Goal: Task Accomplishment & Management: Use online tool/utility

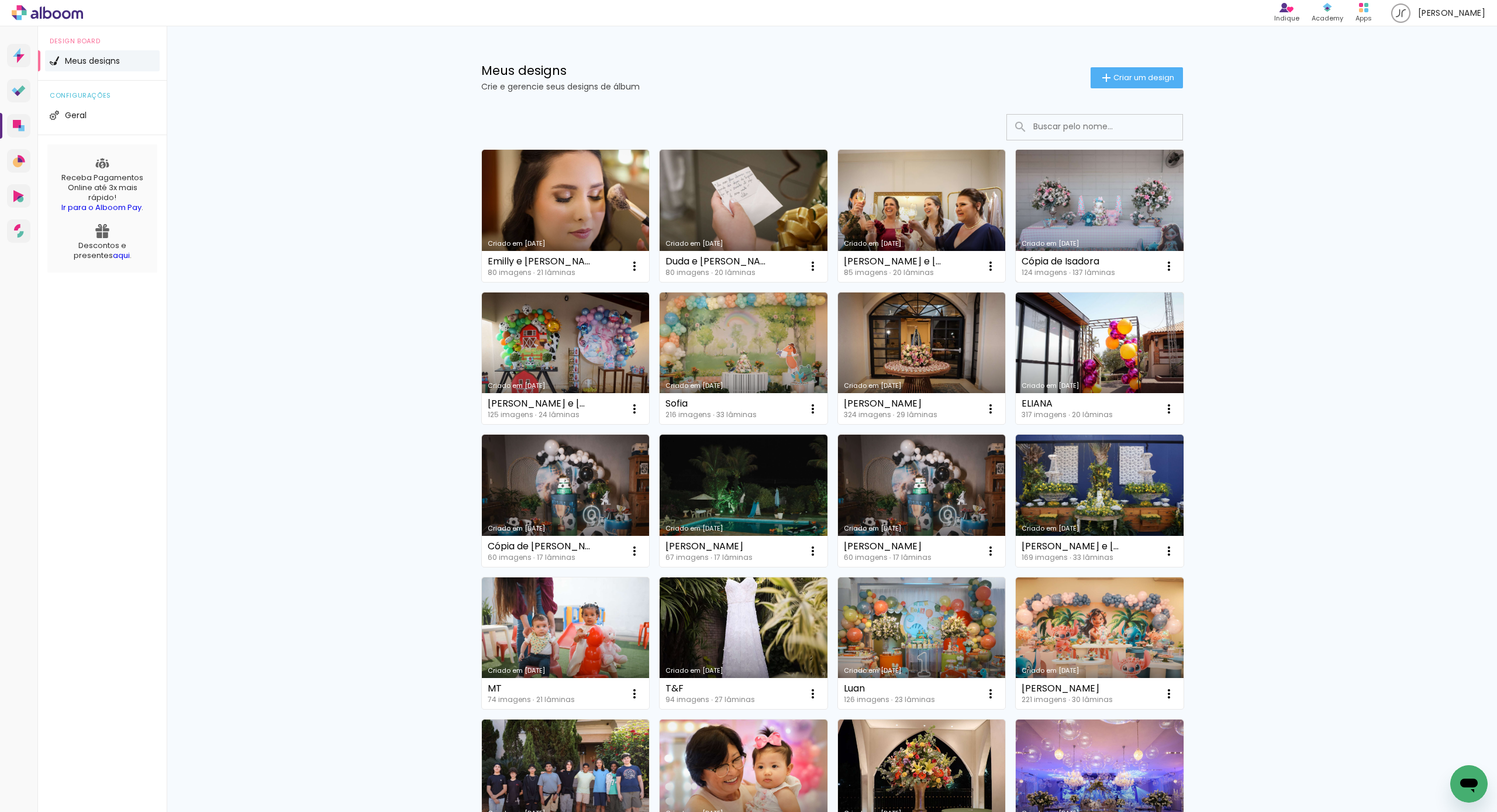
click at [1070, 220] on link "Criado em [DATE]" at bounding box center [1100, 216] width 168 height 132
